Goal: Navigation & Orientation: Go to known website

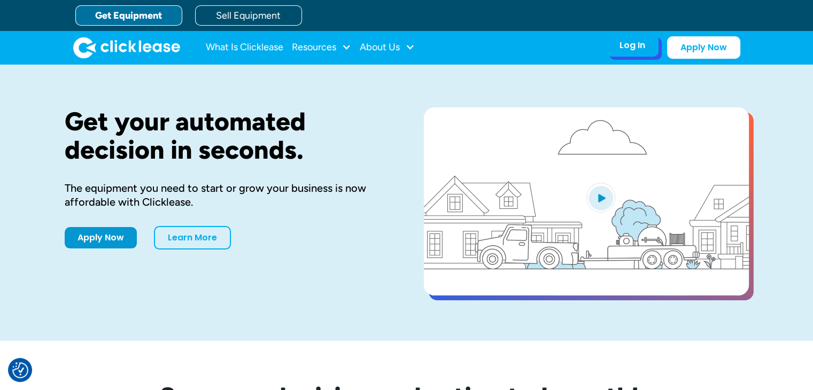
click at [629, 44] on div "Log In" at bounding box center [632, 45] width 26 height 11
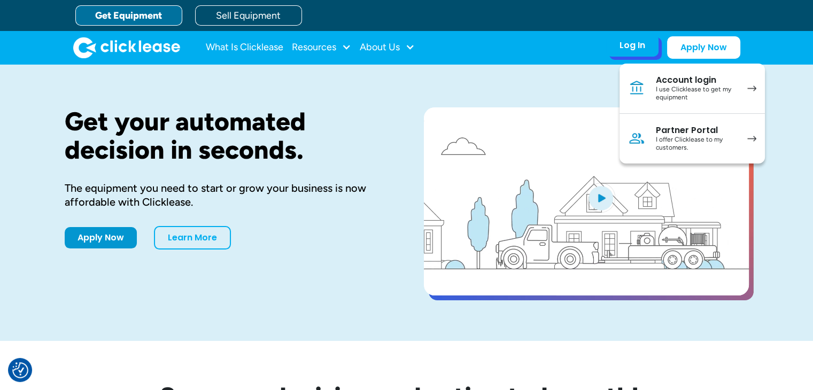
click at [656, 141] on link "Partner Portal I offer Clicklease to my customers." at bounding box center [691, 139] width 145 height 50
